Goal: Check status: Check status

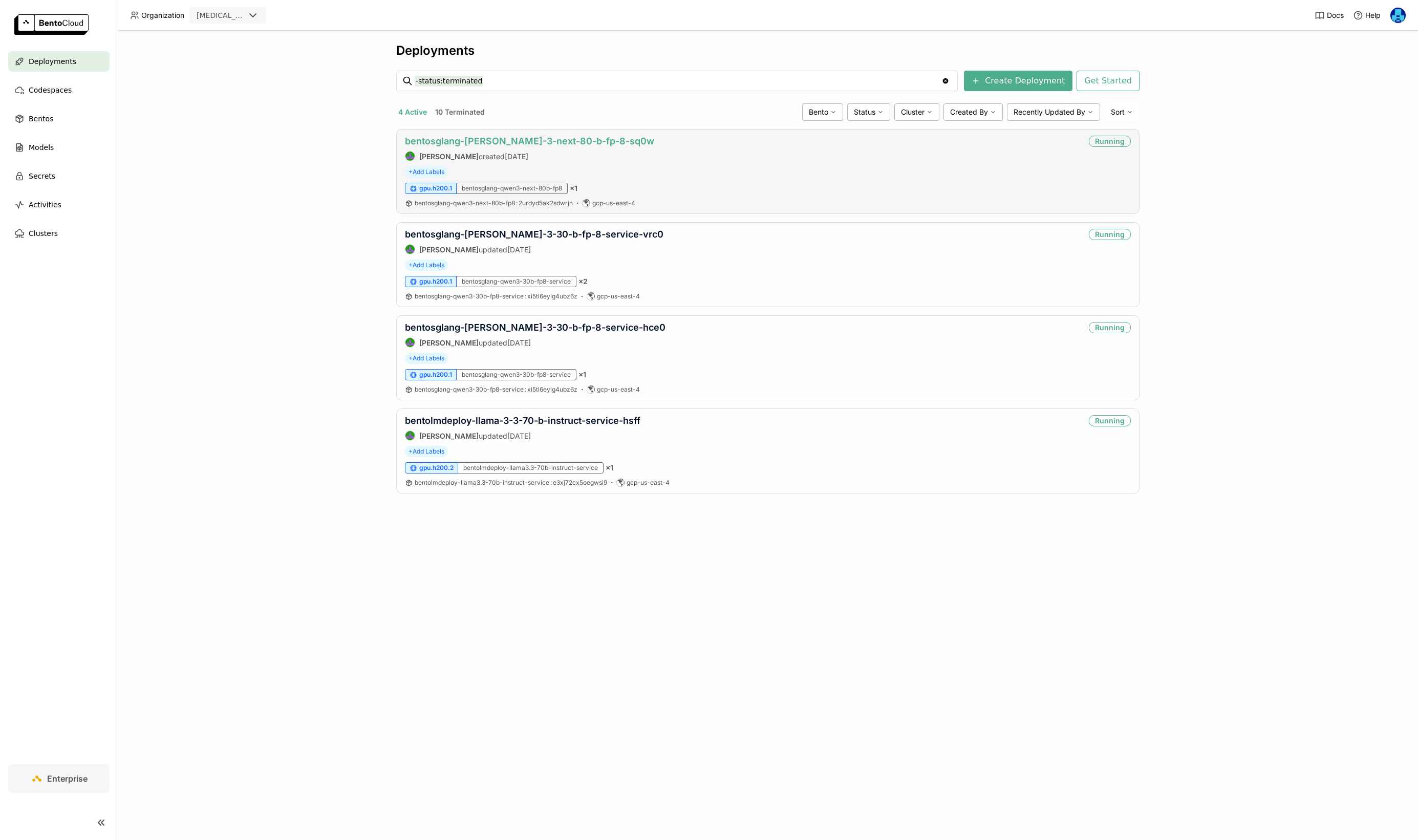
click at [551, 141] on link "bentosglang-[PERSON_NAME]-3-next-80-b-fp-8-sq0w" at bounding box center [530, 141] width 249 height 11
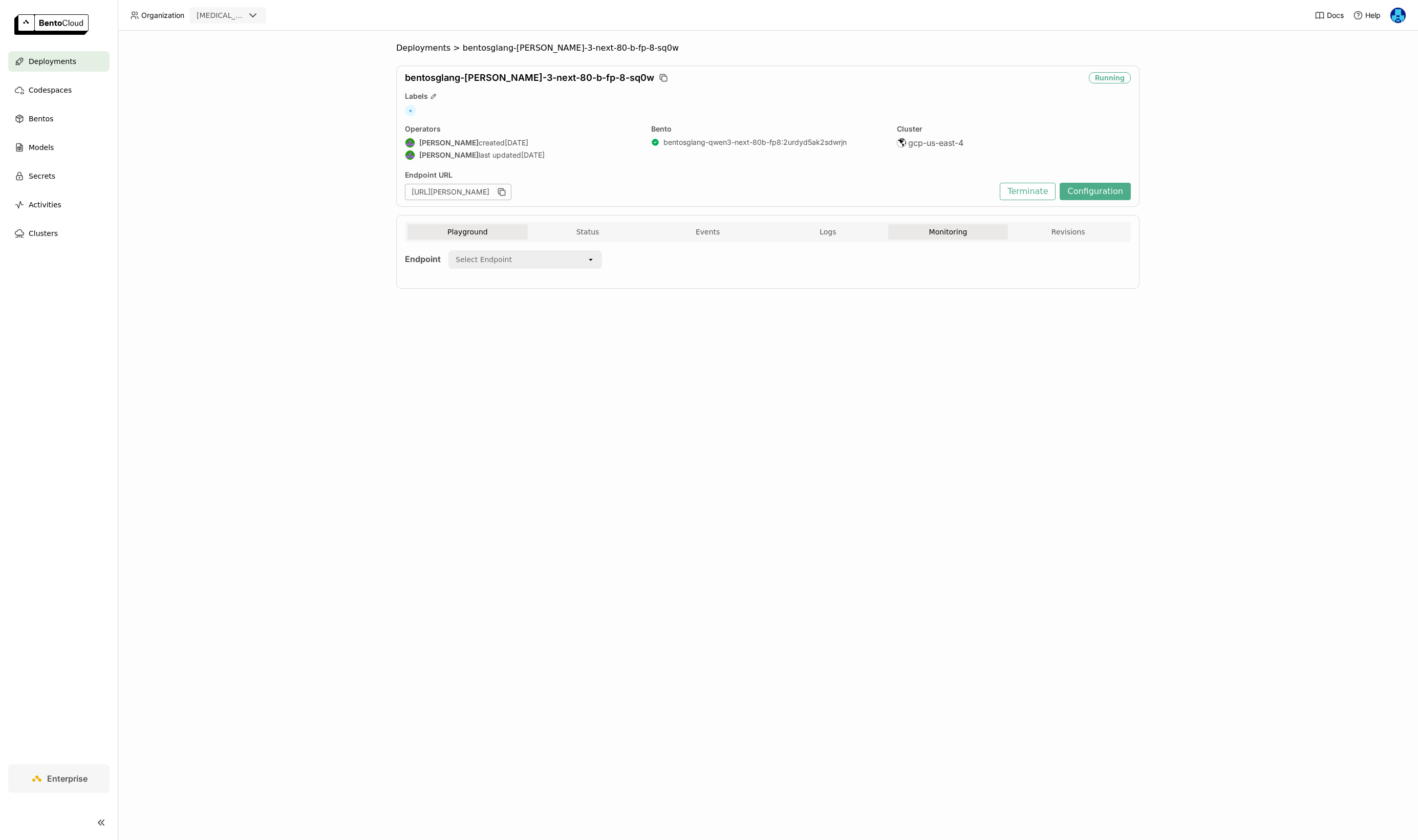
click at [949, 235] on button "Monitoring" at bounding box center [948, 232] width 120 height 15
click at [1047, 264] on div "Last 5 minutes" at bounding box center [1026, 264] width 45 height 10
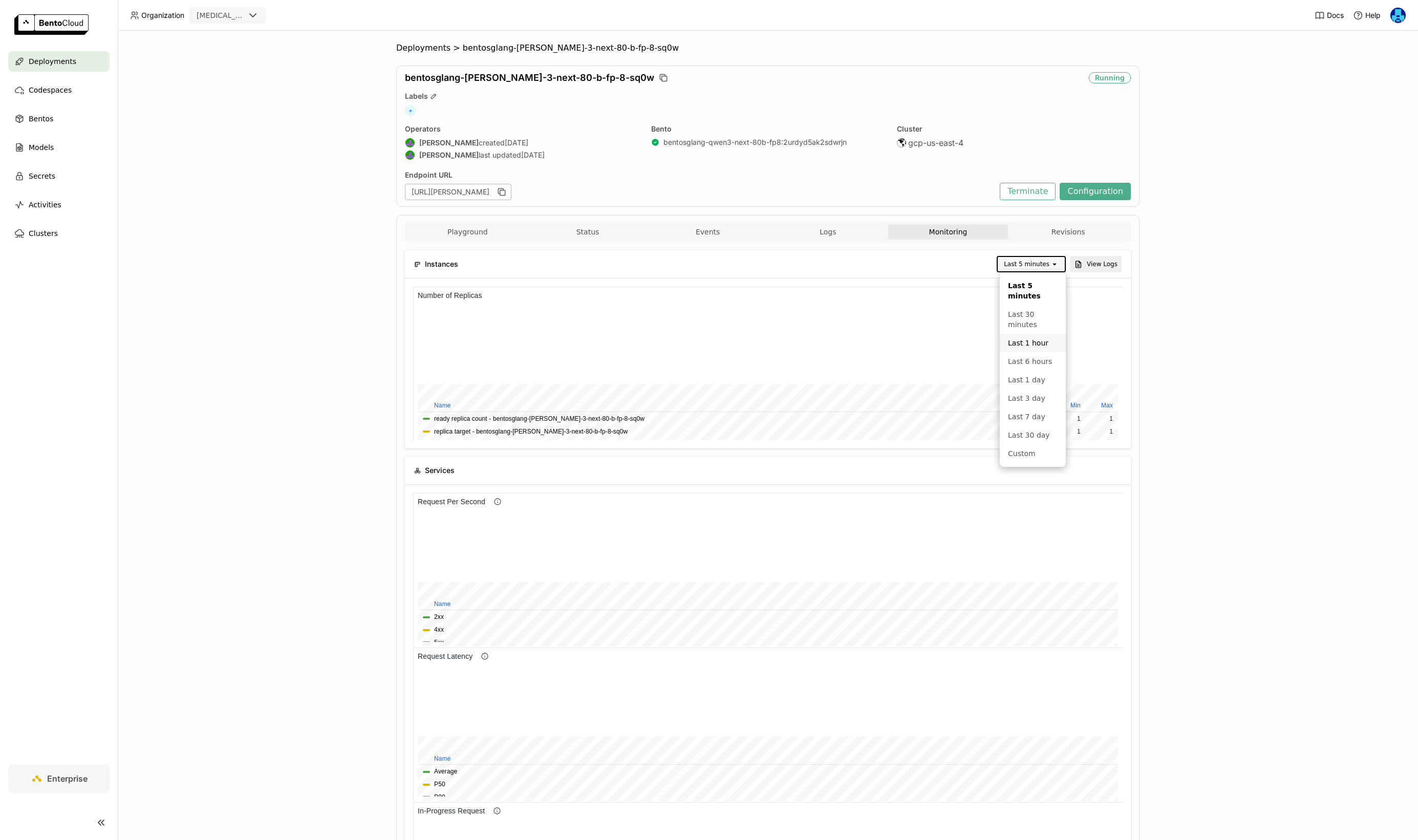
click at [1039, 342] on div "Last 1 hour" at bounding box center [1033, 343] width 50 height 10
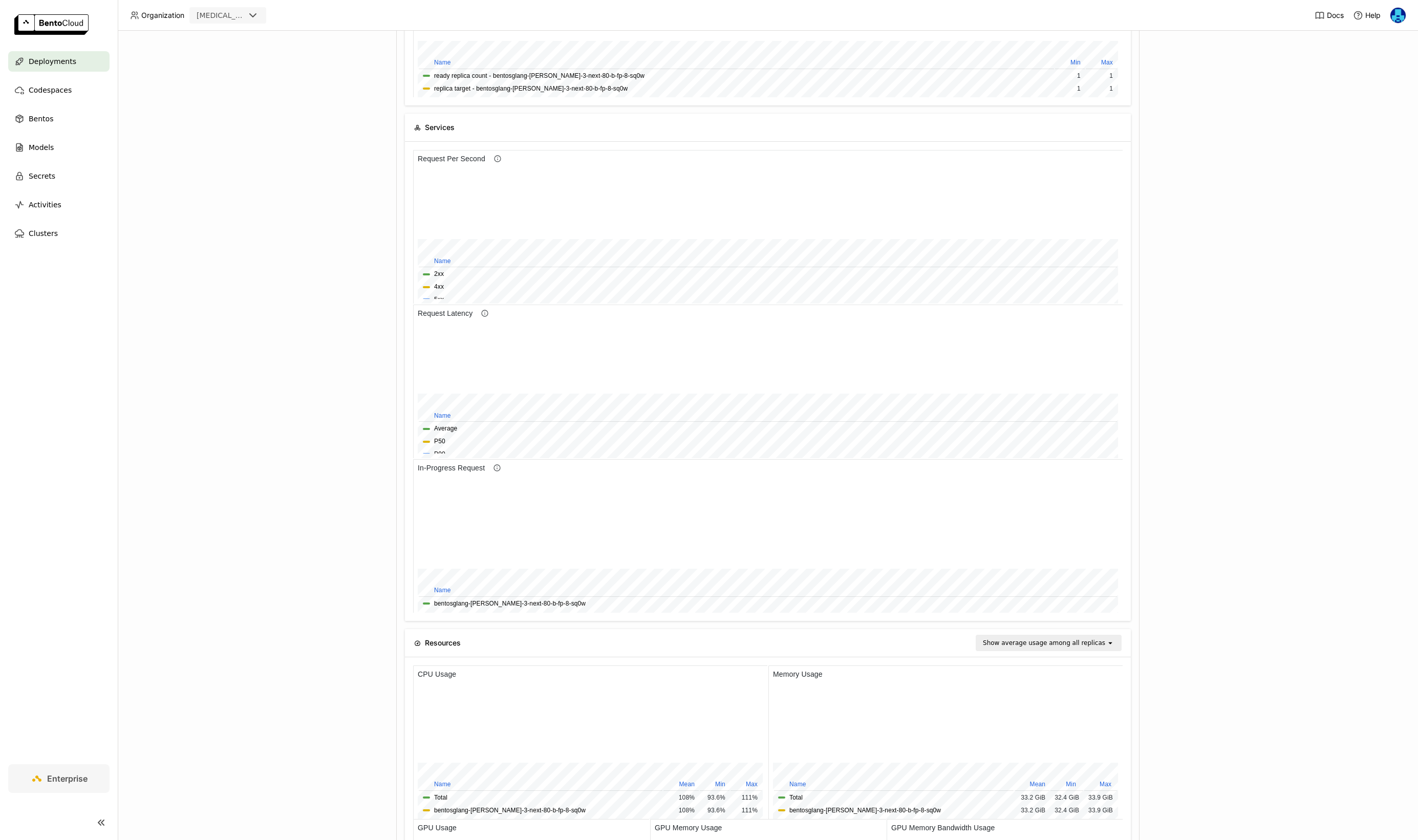
scroll to position [344, 0]
click at [58, 425] on nav "Deployments Codespaces Bentos Models Secrets Activities Clusters" at bounding box center [59, 408] width 118 height 713
click at [62, 437] on nav "Deployments Codespaces Bentos Models Secrets Activities Clusters" at bounding box center [59, 408] width 118 height 713
click at [61, 441] on nav "Deployments Codespaces Bentos Models Secrets Activities Clusters" at bounding box center [59, 408] width 118 height 713
click at [59, 448] on nav "Deployments Codespaces Bentos Models Secrets Activities Clusters" at bounding box center [59, 408] width 118 height 713
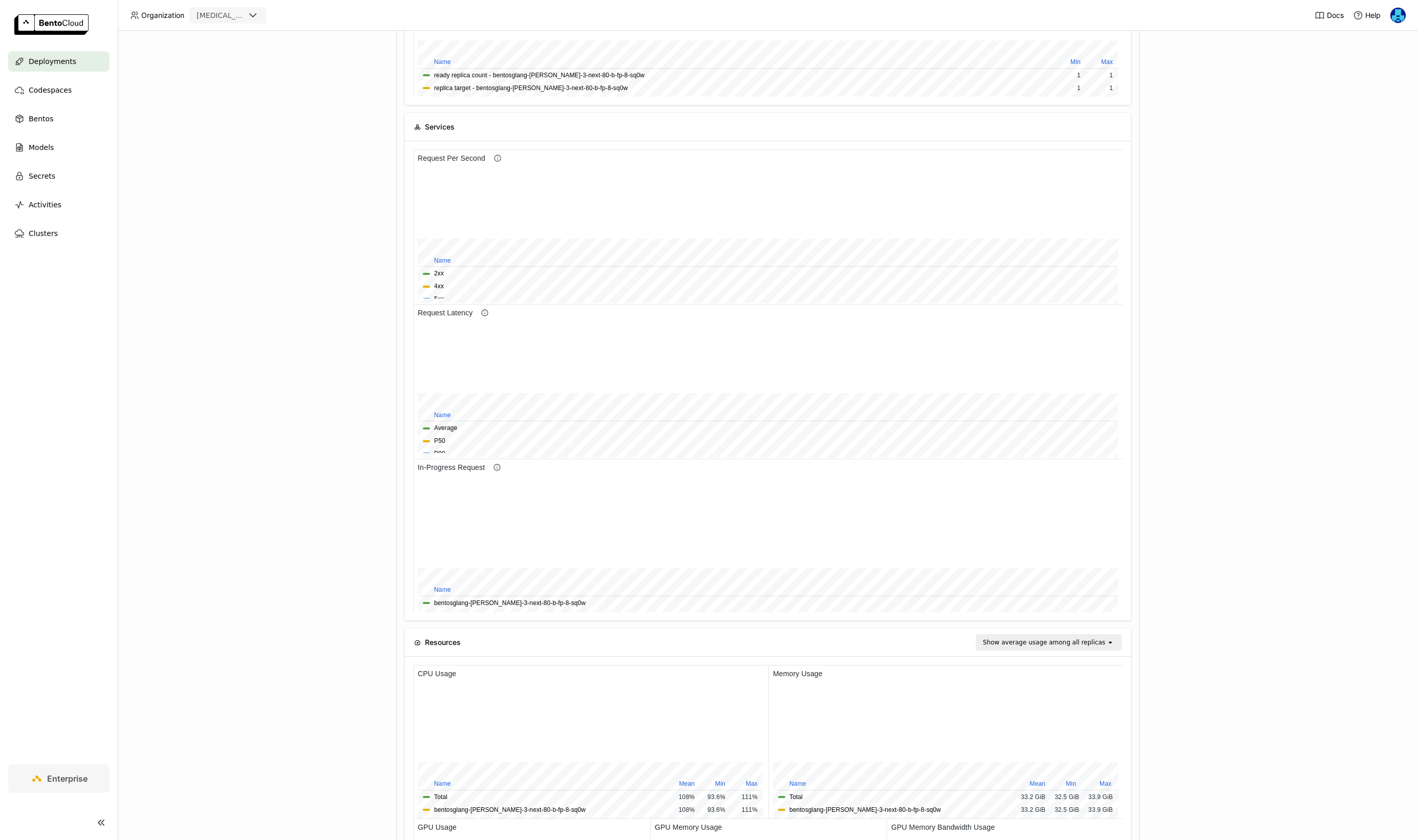
click at [59, 448] on nav "Deployments Codespaces Bentos Models Secrets Activities Clusters" at bounding box center [59, 408] width 118 height 713
